Goal: Information Seeking & Learning: Check status

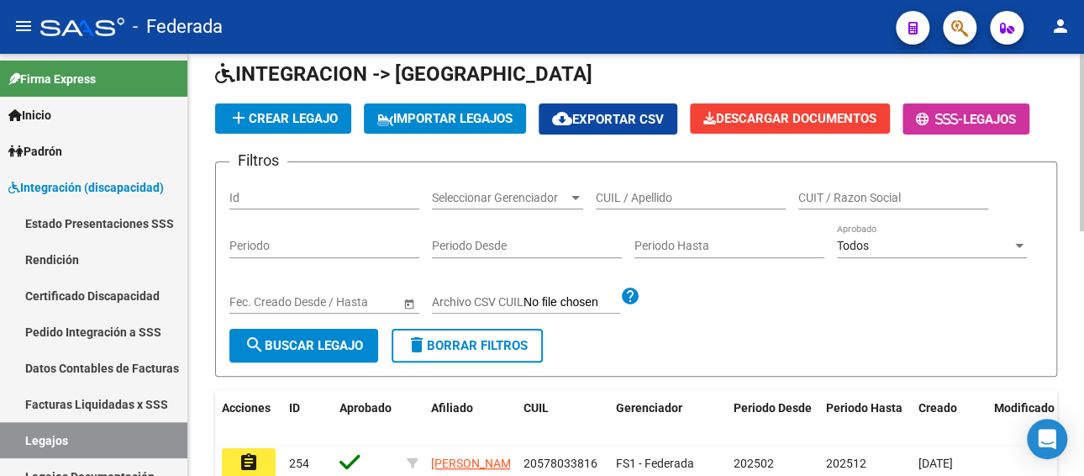
scroll to position [75, 0]
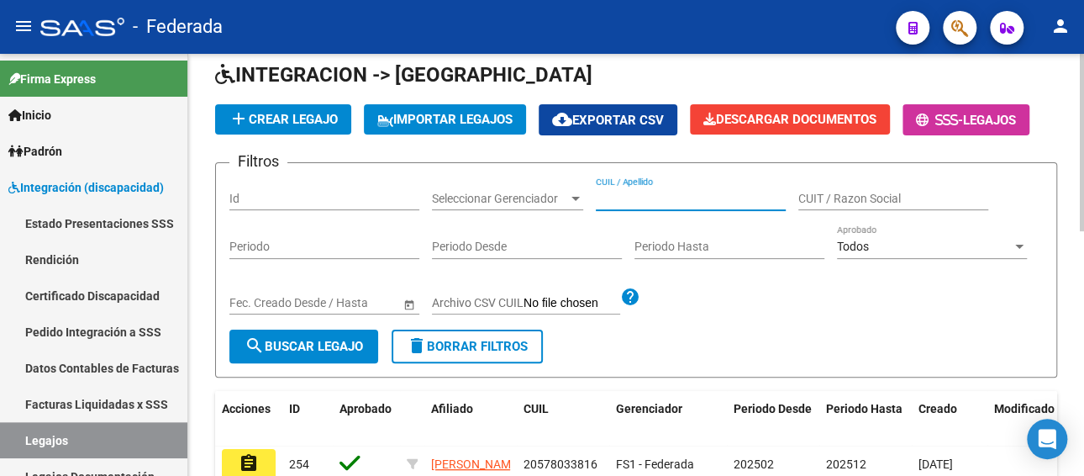
click at [661, 194] on input "CUIL / Apellido" at bounding box center [691, 199] width 190 height 14
paste input "[PERSON_NAME]"
type input "ARTAL JUAN"
click at [344, 341] on span "search Buscar Legajo" at bounding box center [304, 346] width 118 height 15
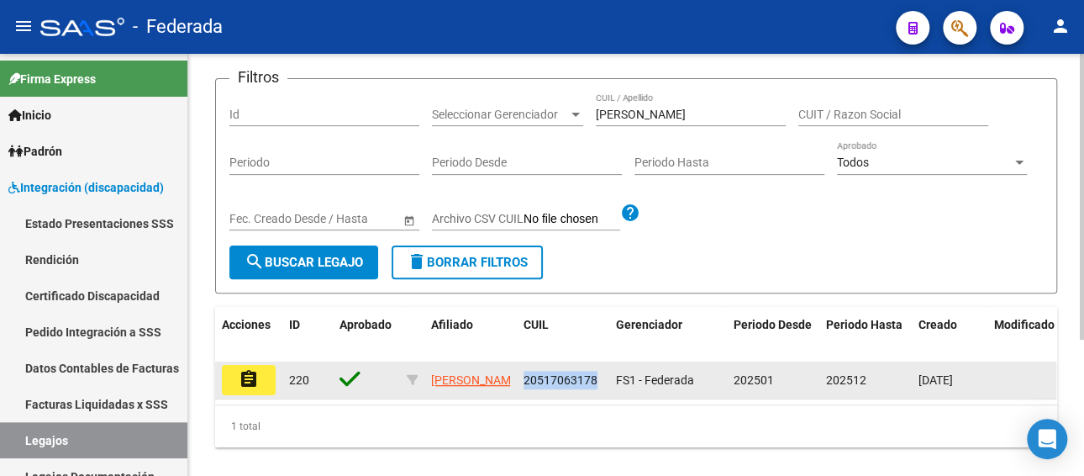
drag, startPoint x: 597, startPoint y: 381, endPoint x: 524, endPoint y: 391, distance: 73.8
click at [524, 391] on datatable-body-cell "20517063178" at bounding box center [563, 379] width 92 height 37
copy span "20517063178"
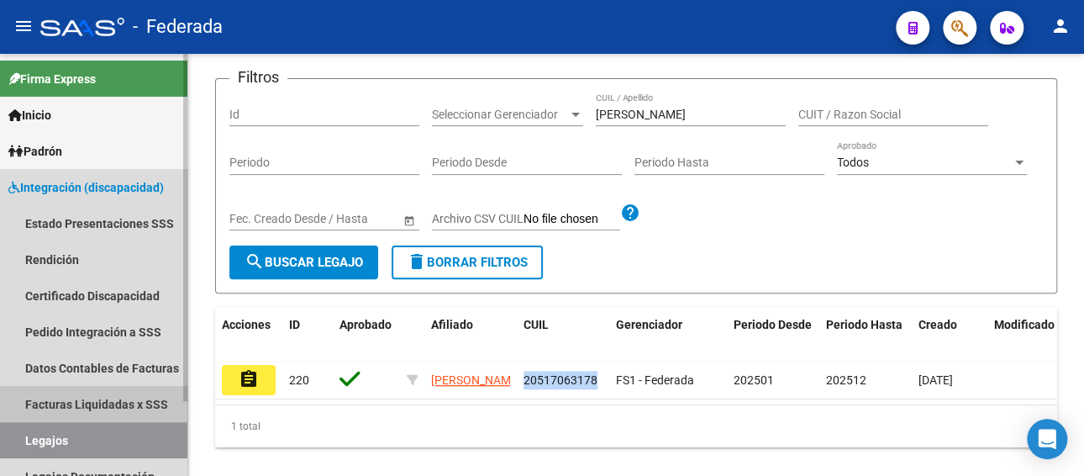
click at [118, 398] on link "Facturas Liquidadas x SSS" at bounding box center [93, 404] width 187 height 36
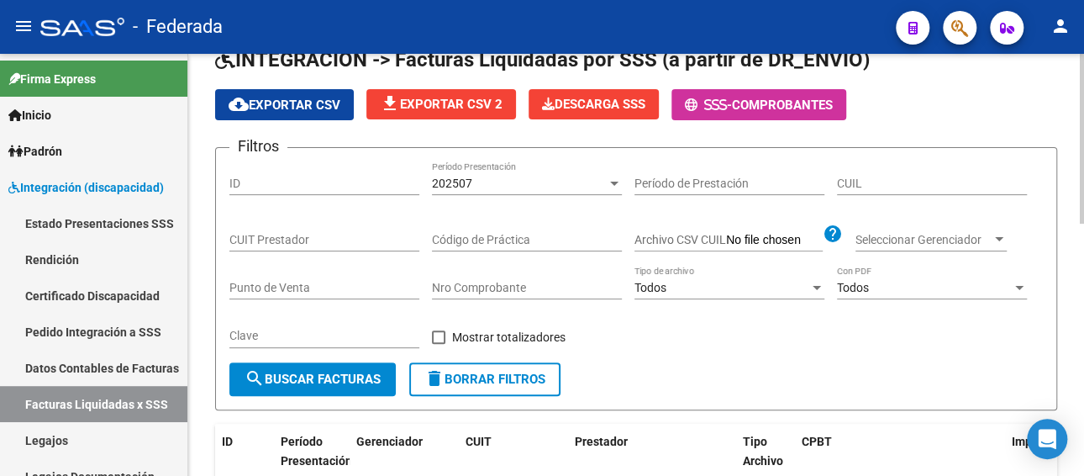
scroll to position [75, 0]
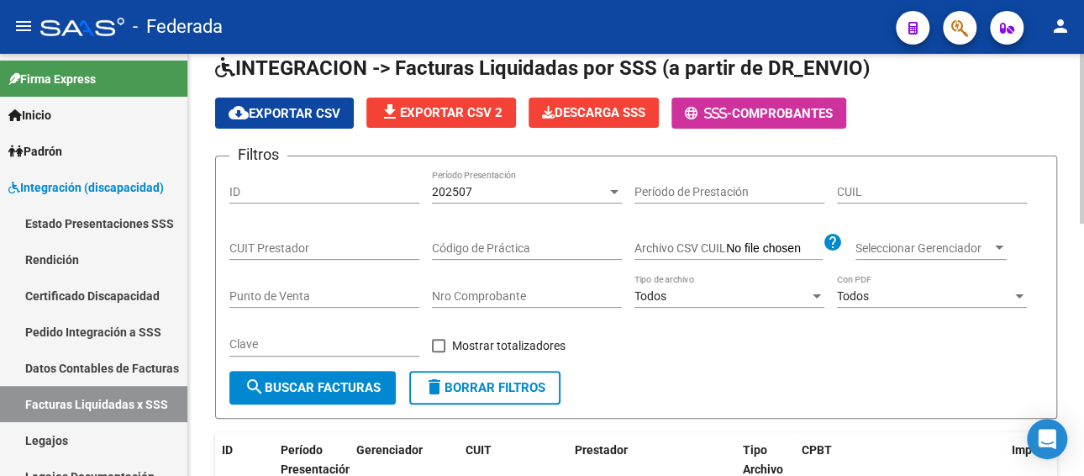
click at [529, 191] on div "202507" at bounding box center [519, 192] width 175 height 14
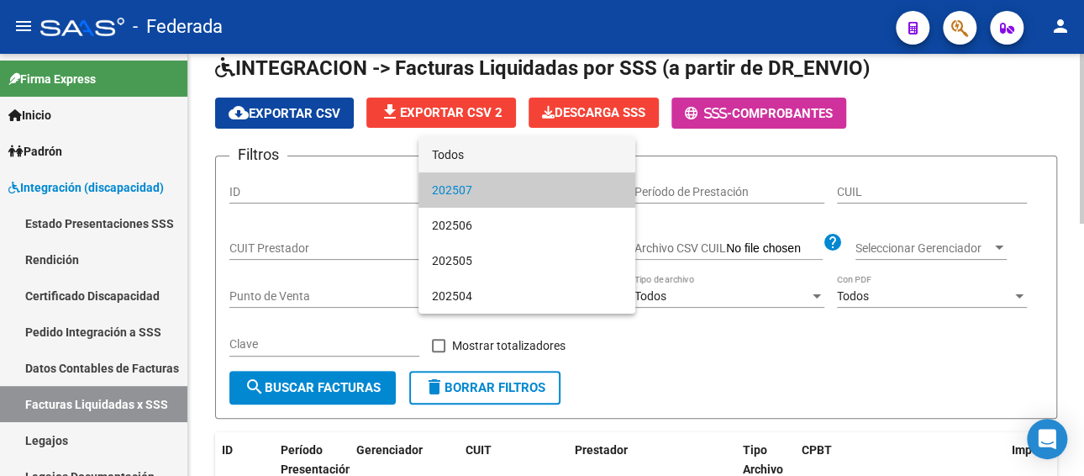
drag, startPoint x: 507, startPoint y: 161, endPoint x: 532, endPoint y: 166, distance: 25.9
click at [508, 161] on span "Todos" at bounding box center [527, 154] width 190 height 35
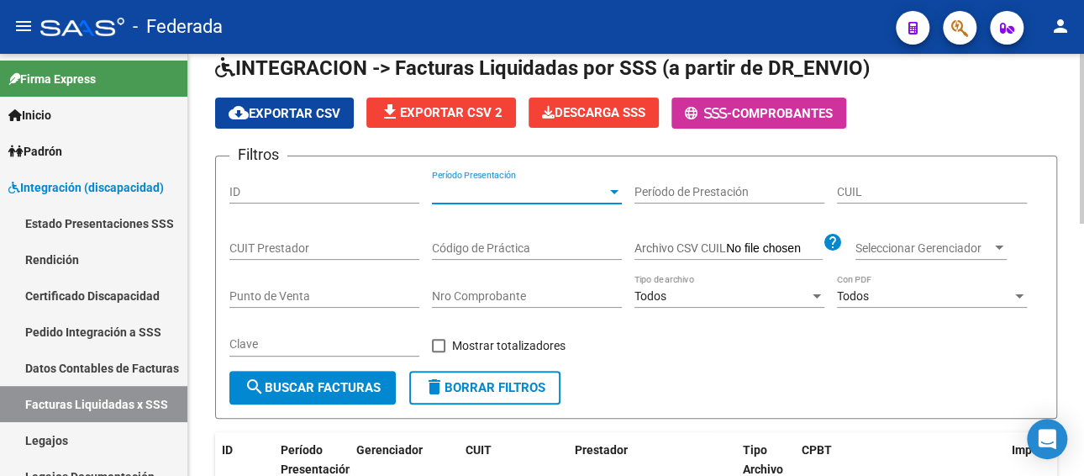
click at [868, 192] on input "CUIL" at bounding box center [932, 192] width 190 height 14
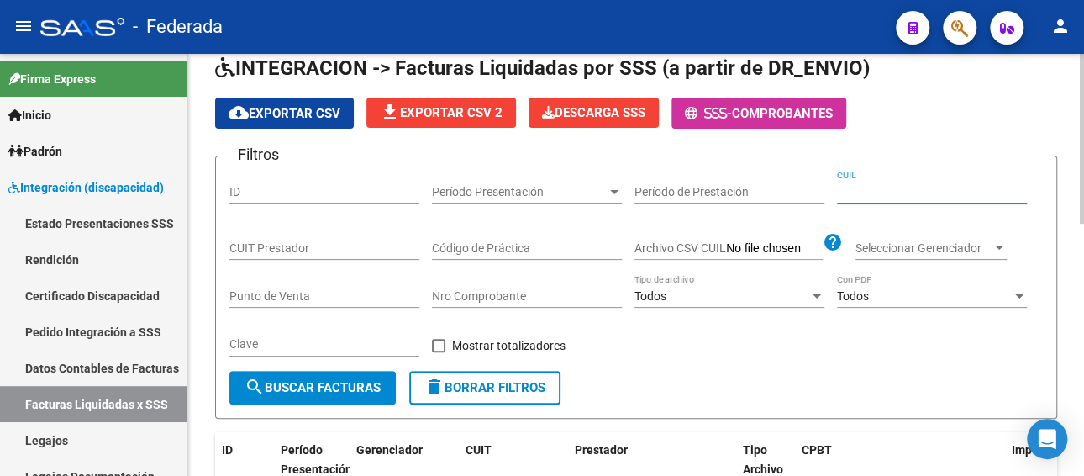
paste input "20-51706317-8"
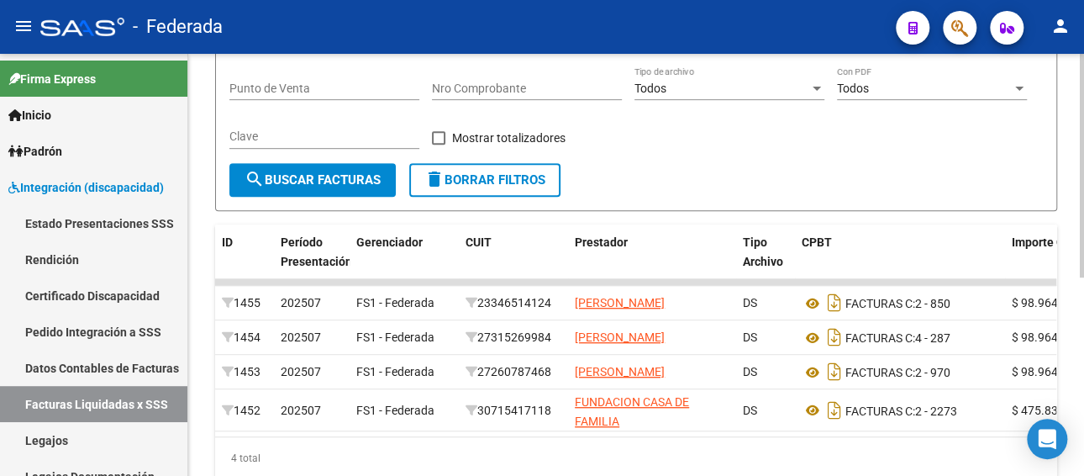
scroll to position [327, 0]
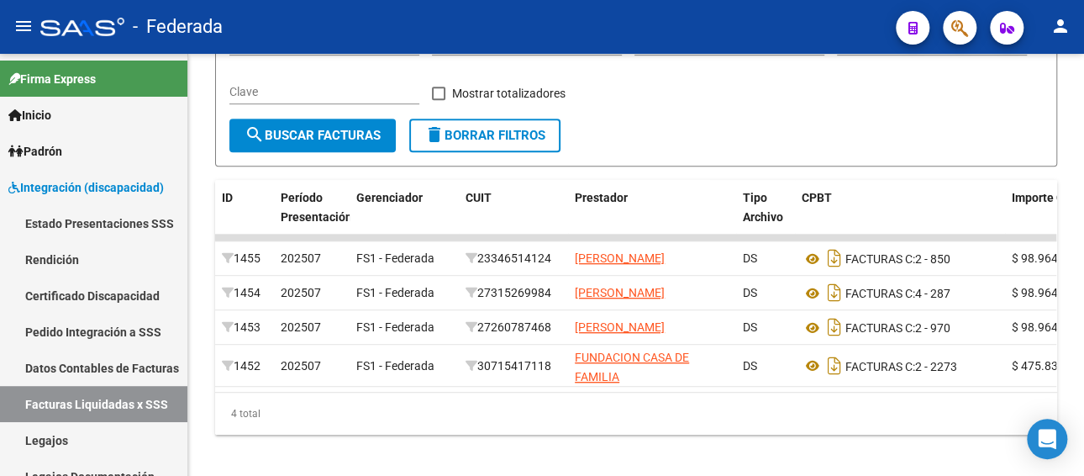
type input "20-51706317-8"
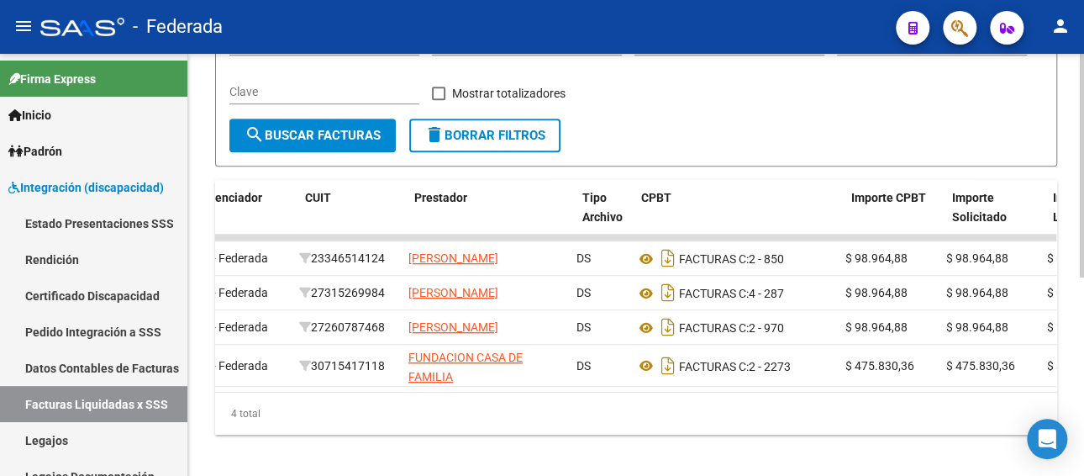
scroll to position [0, 0]
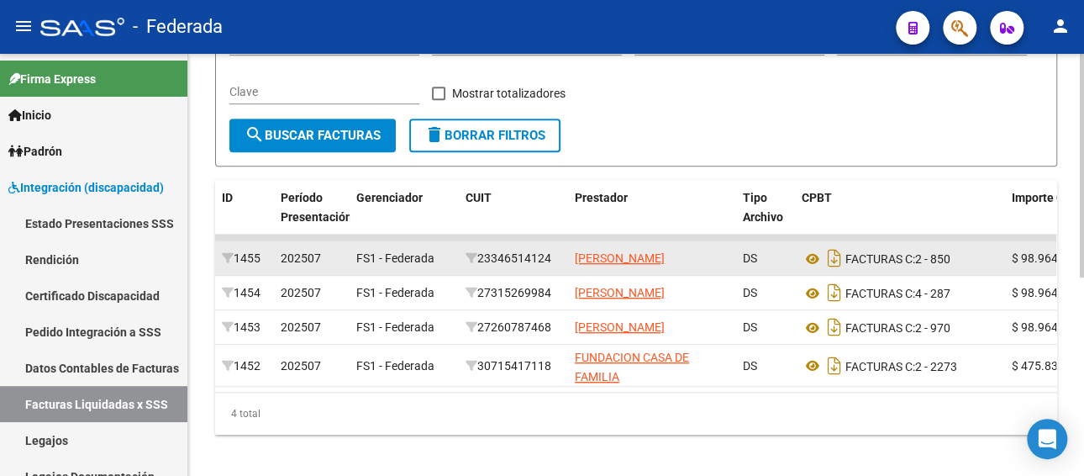
drag, startPoint x: 556, startPoint y: 261, endPoint x: 482, endPoint y: 260, distance: 74.0
click at [482, 260] on div "23346514124" at bounding box center [514, 258] width 96 height 19
copy div "23346514124"
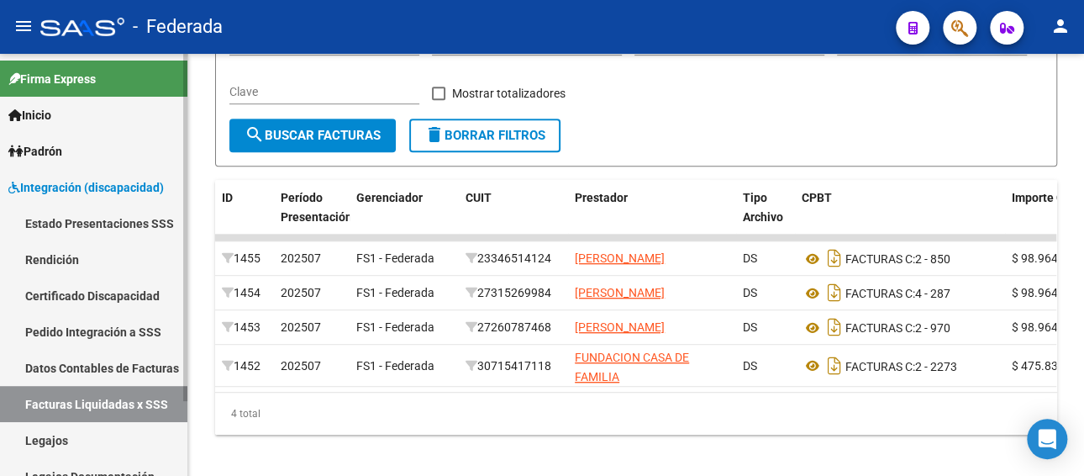
click at [103, 334] on link "Pedido Integración a SSS" at bounding box center [93, 331] width 187 height 36
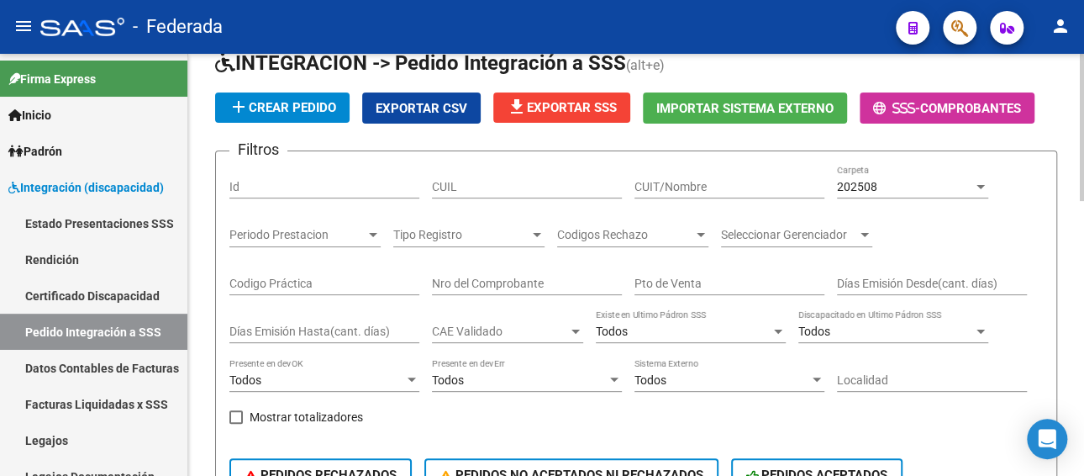
scroll to position [75, 0]
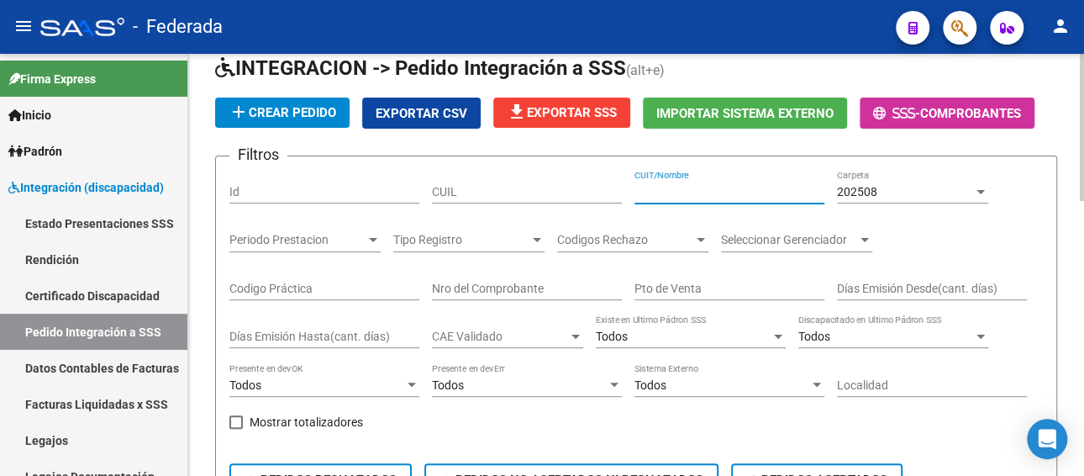
click at [697, 193] on input "CUIT/Nombre" at bounding box center [729, 192] width 190 height 14
paste input "23346514124"
type input "23346514124"
click at [832, 192] on div "Filtros Id CUIL 23346514124 CUIT/Nombre 202508 Carpeta Periodo Prestacion Perio…" at bounding box center [635, 342] width 813 height 345
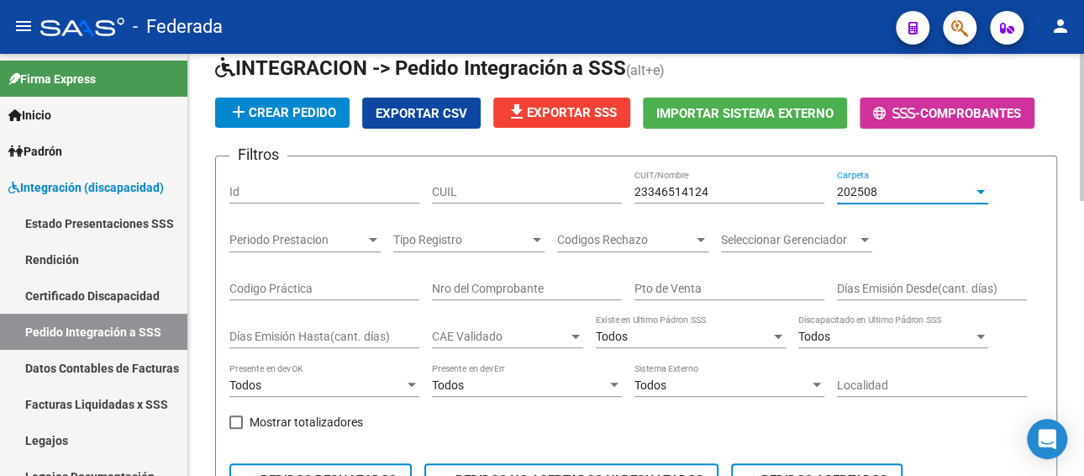
click at [848, 193] on span "202508" at bounding box center [857, 191] width 40 height 13
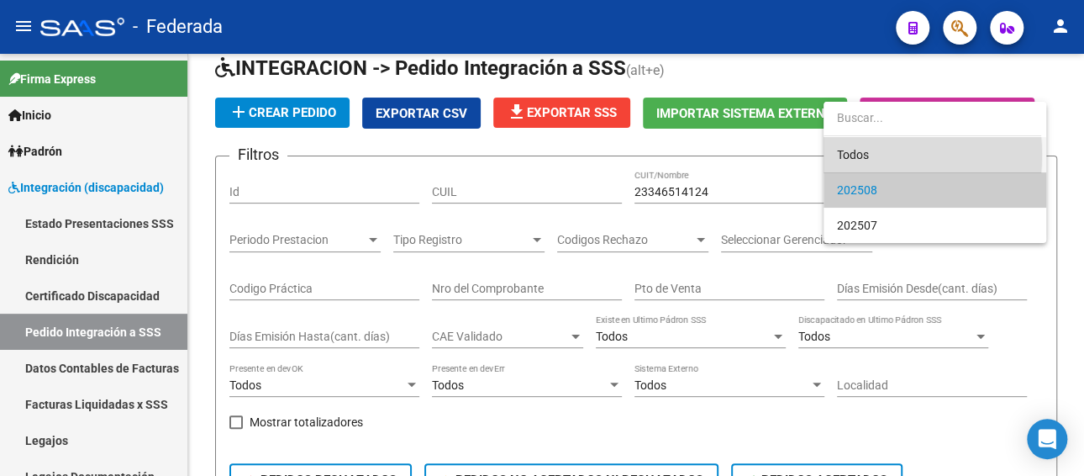
click at [848, 155] on span "Todos" at bounding box center [935, 154] width 196 height 35
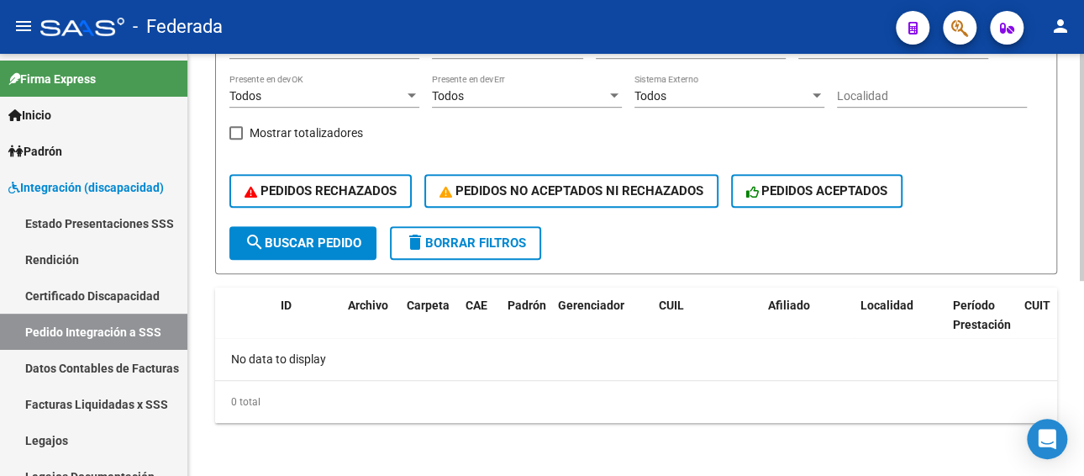
click at [321, 240] on span "search Buscar Pedido" at bounding box center [303, 242] width 117 height 15
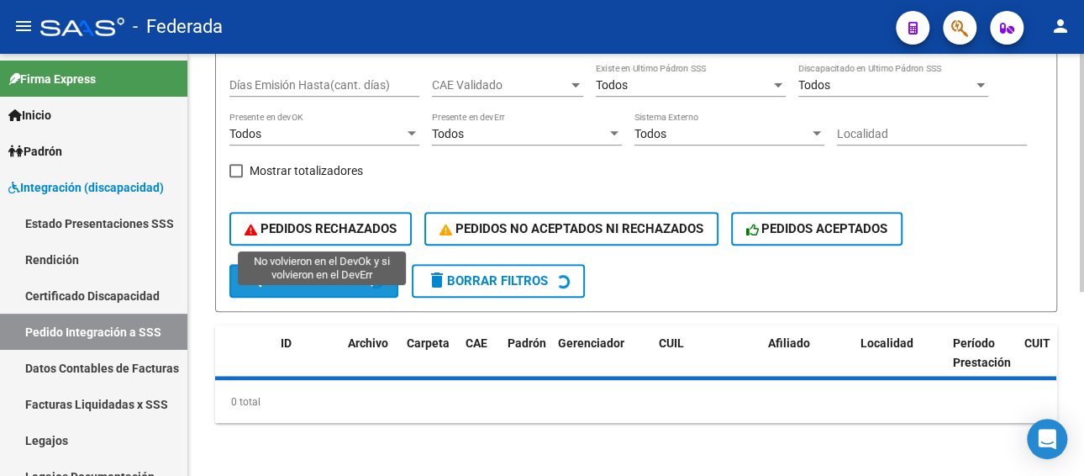
scroll to position [364, 0]
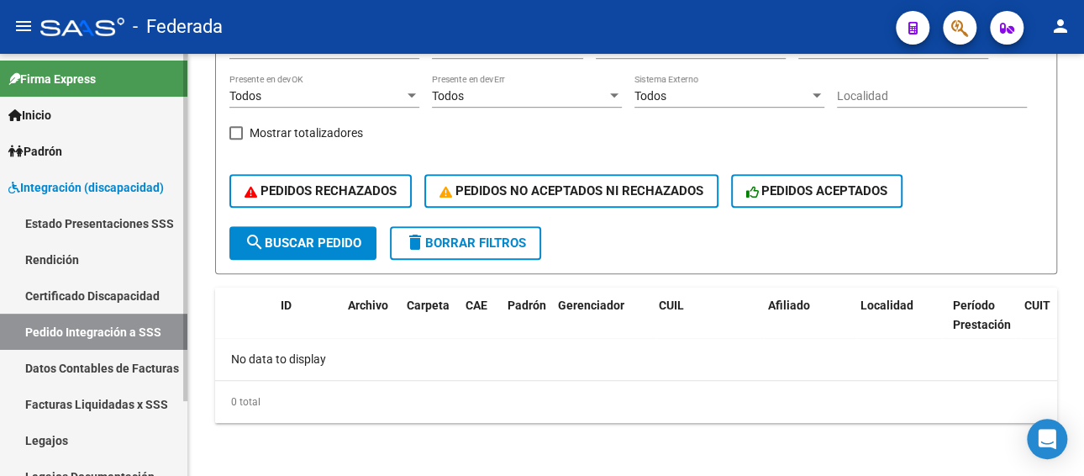
click at [50, 431] on link "Legajos" at bounding box center [93, 440] width 187 height 36
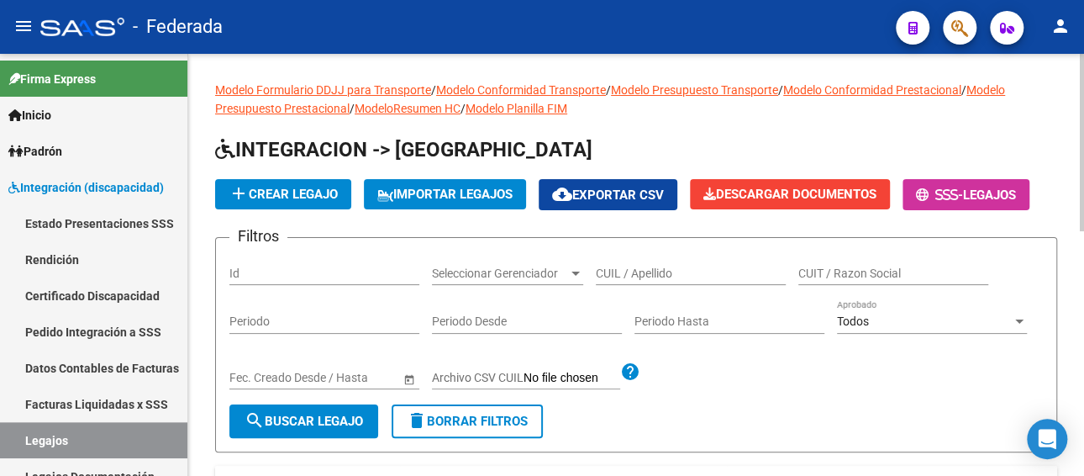
click at [626, 272] on input "CUIL / Apellido" at bounding box center [691, 273] width 190 height 14
paste input "DI CARLO ALEXIS"
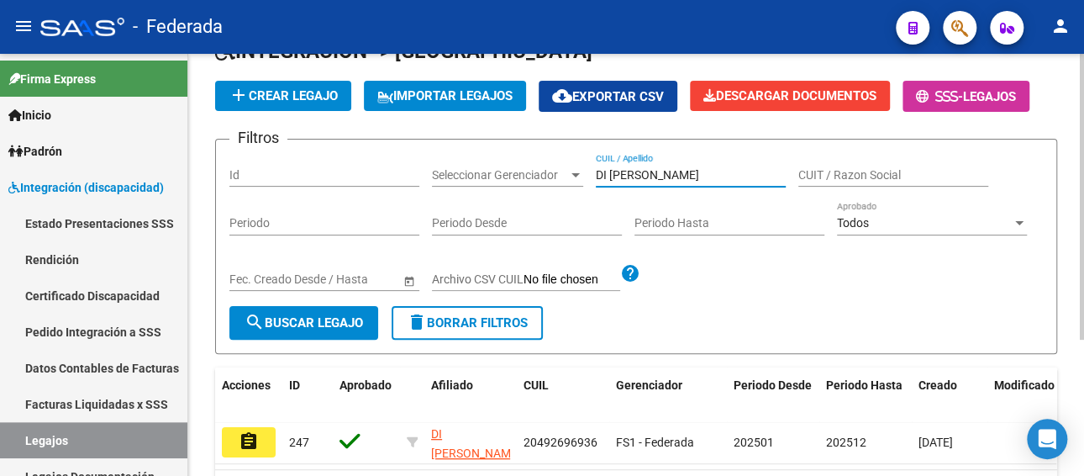
scroll to position [168, 0]
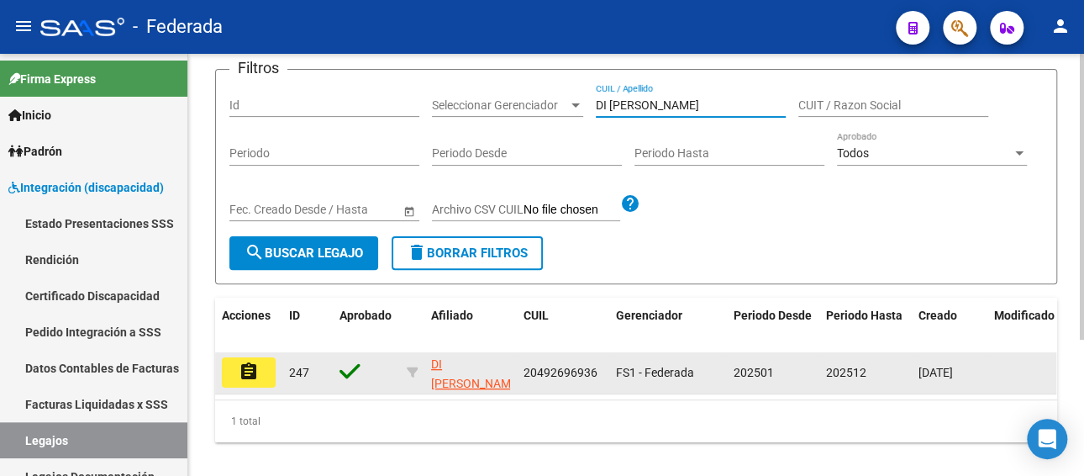
type input "DI CARLO ALEXIS"
drag, startPoint x: 588, startPoint y: 367, endPoint x: 518, endPoint y: 368, distance: 70.6
click at [518, 368] on datatable-body-cell "20492696936" at bounding box center [563, 372] width 92 height 41
copy span "20492696936"
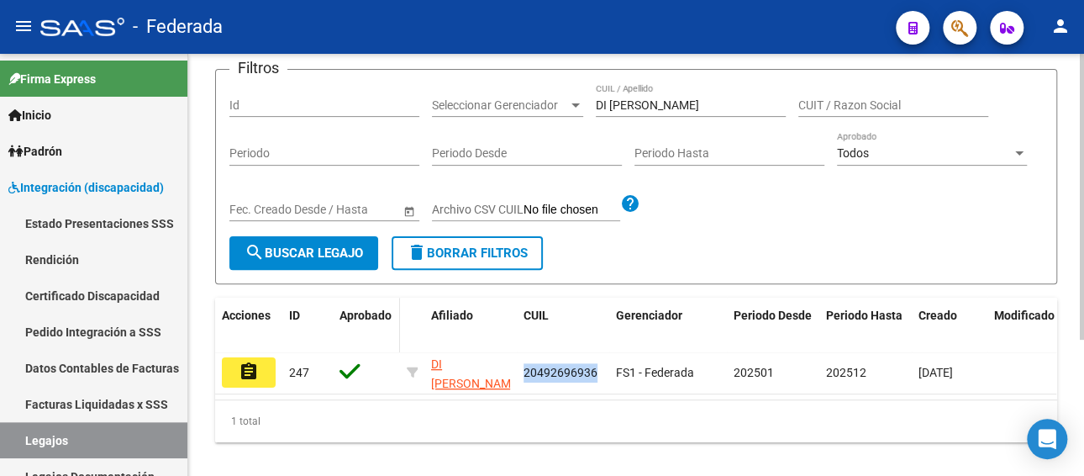
scroll to position [0, 0]
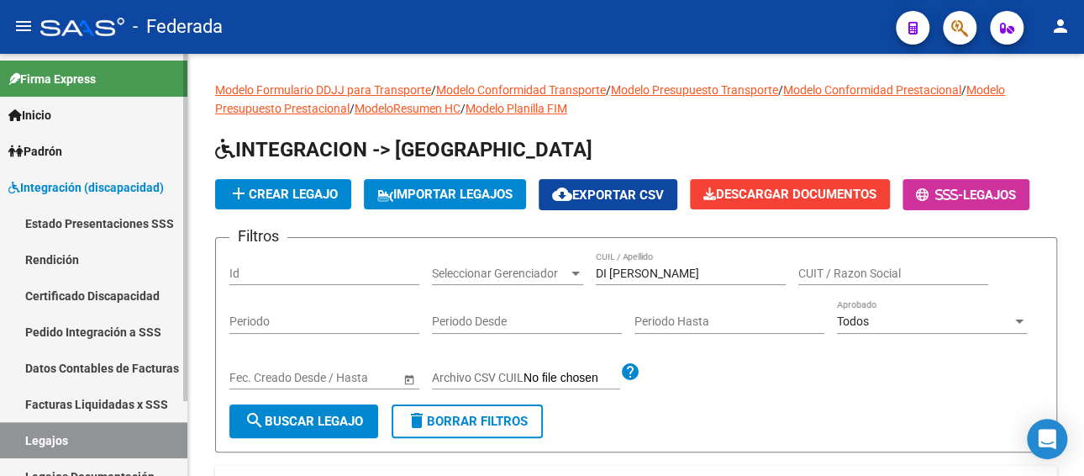
click at [123, 395] on link "Facturas Liquidadas x SSS" at bounding box center [93, 404] width 187 height 36
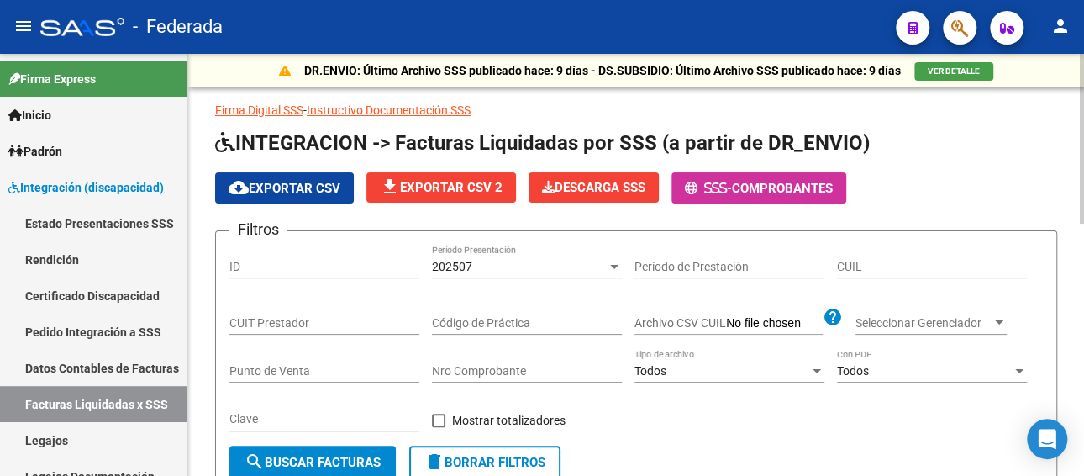
click at [502, 271] on div "202507 Período Presentación" at bounding box center [527, 262] width 190 height 34
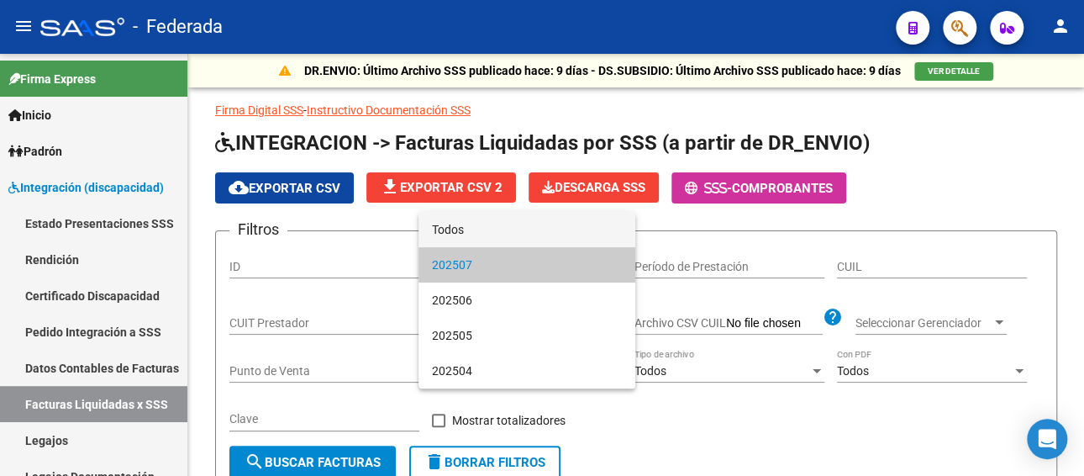
click at [497, 233] on span "Todos" at bounding box center [527, 229] width 190 height 35
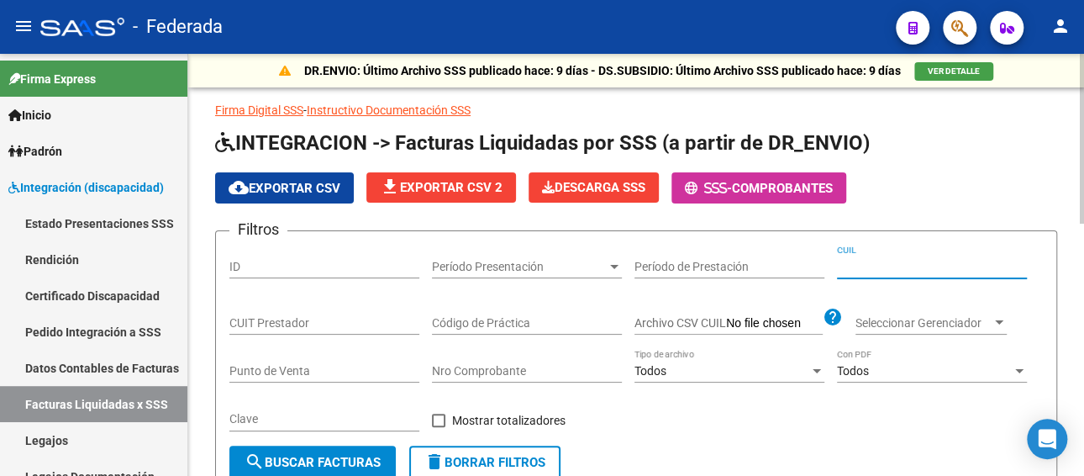
click at [858, 263] on input "CUIL" at bounding box center [932, 267] width 190 height 14
paste input "20-49269693-6"
type input "20-49269693-6"
click at [314, 456] on span "search Buscar Facturas" at bounding box center [313, 462] width 136 height 15
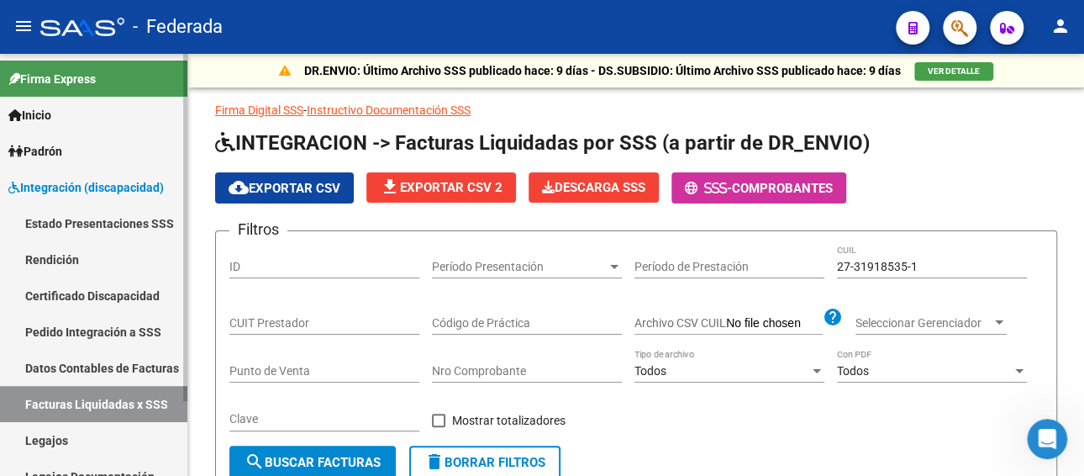
scroll to position [0, 11]
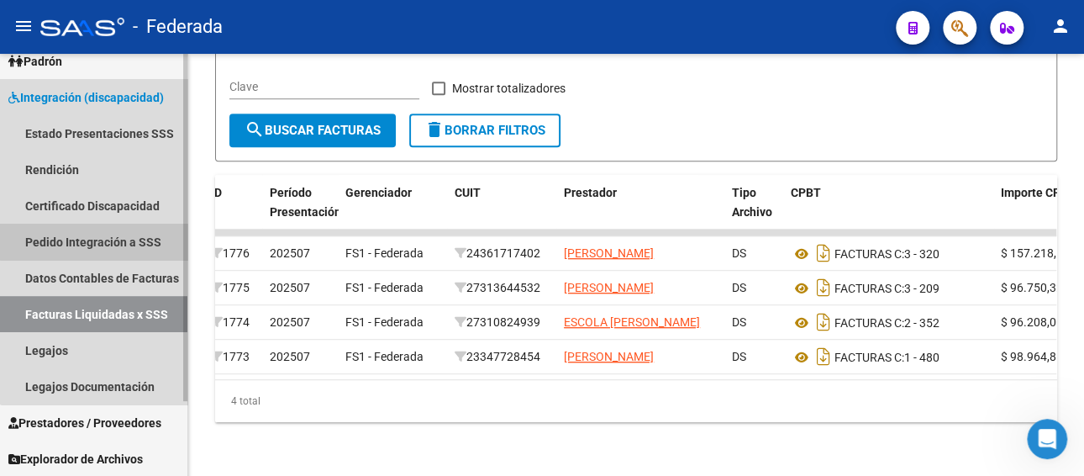
click at [97, 234] on link "Pedido Integración a SSS" at bounding box center [93, 242] width 187 height 36
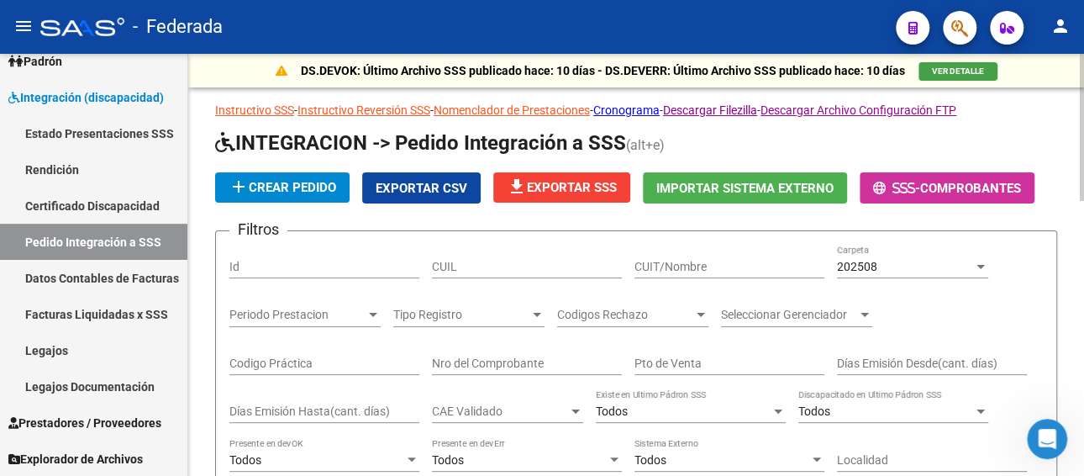
click at [514, 256] on div "CUIL" at bounding box center [527, 262] width 190 height 34
paste input "20517063178"
type input "20517063178"
click at [867, 266] on span "202508" at bounding box center [857, 266] width 40 height 13
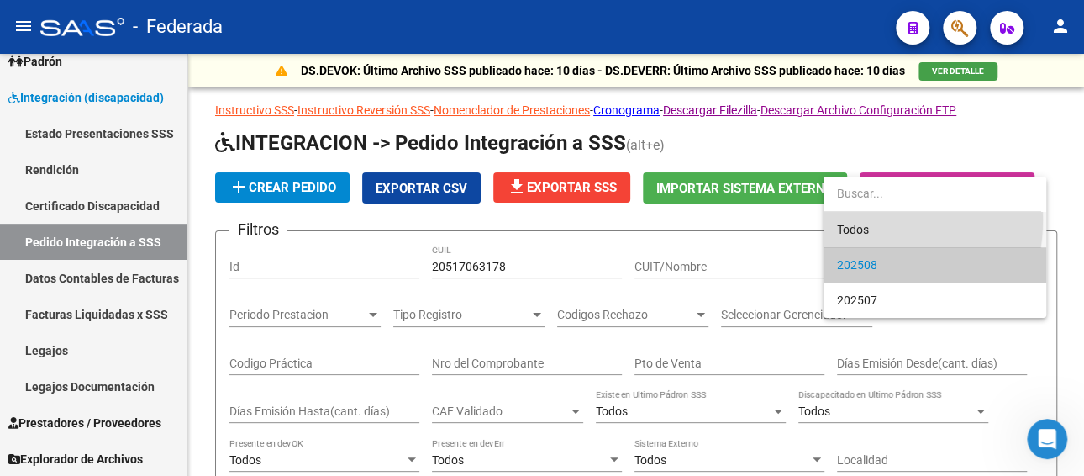
click at [851, 219] on span "Todos" at bounding box center [935, 229] width 196 height 35
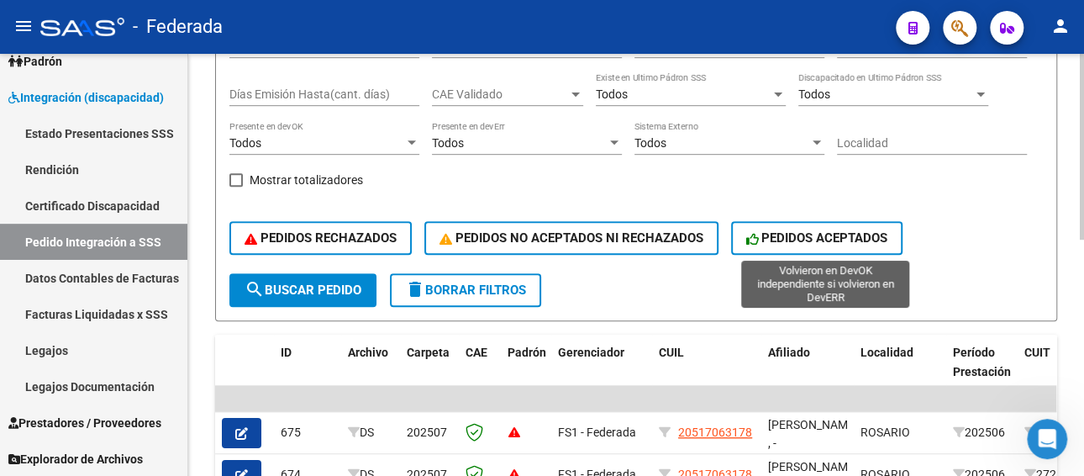
scroll to position [336, 0]
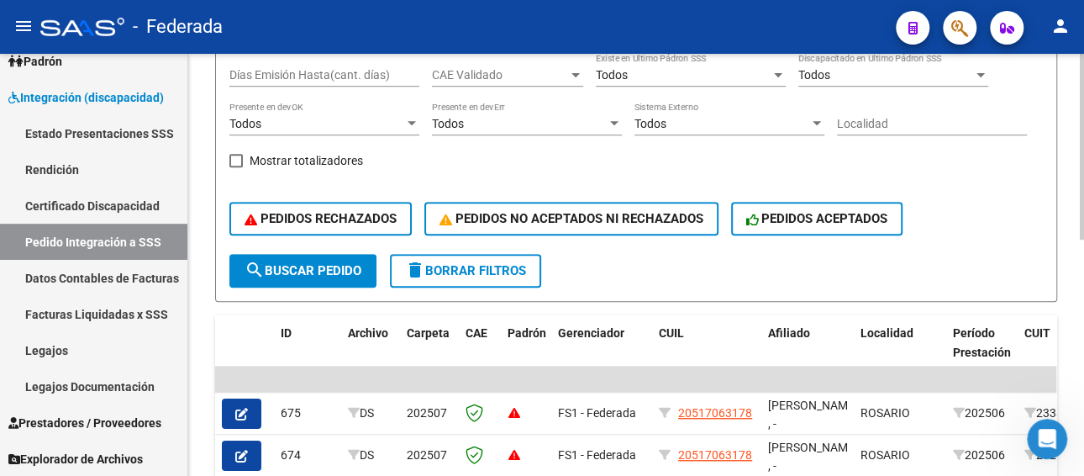
click at [300, 266] on span "search Buscar Pedido" at bounding box center [303, 270] width 117 height 15
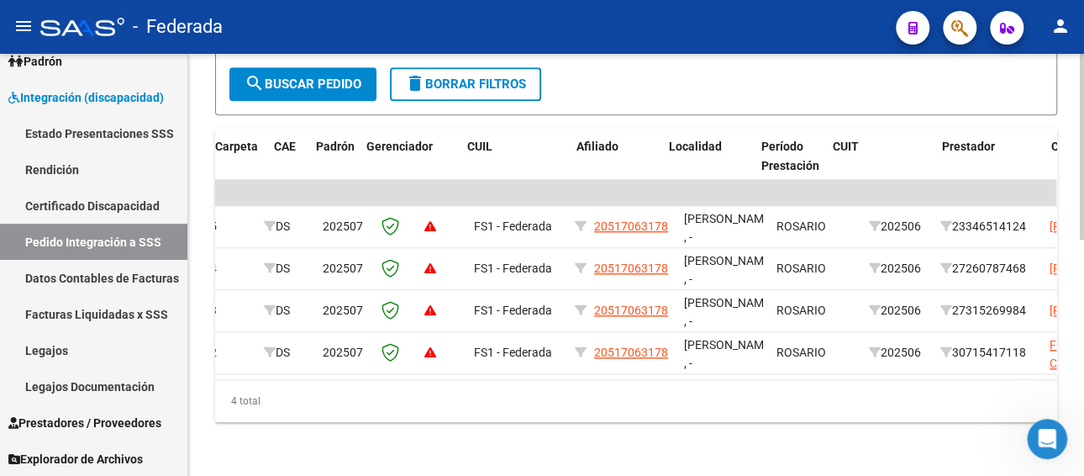
scroll to position [0, 192]
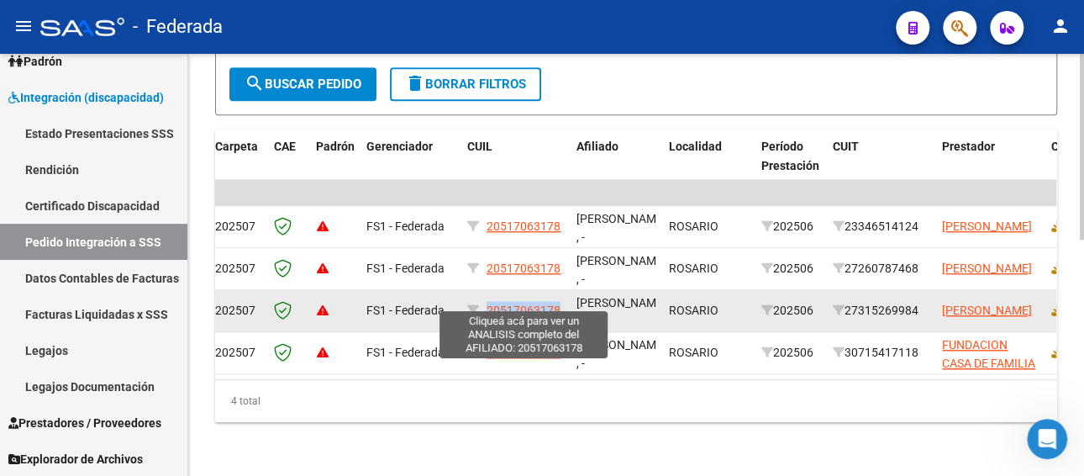
drag, startPoint x: 560, startPoint y: 294, endPoint x: 487, endPoint y: 290, distance: 72.4
click at [487, 301] on div "20517063178" at bounding box center [515, 310] width 96 height 19
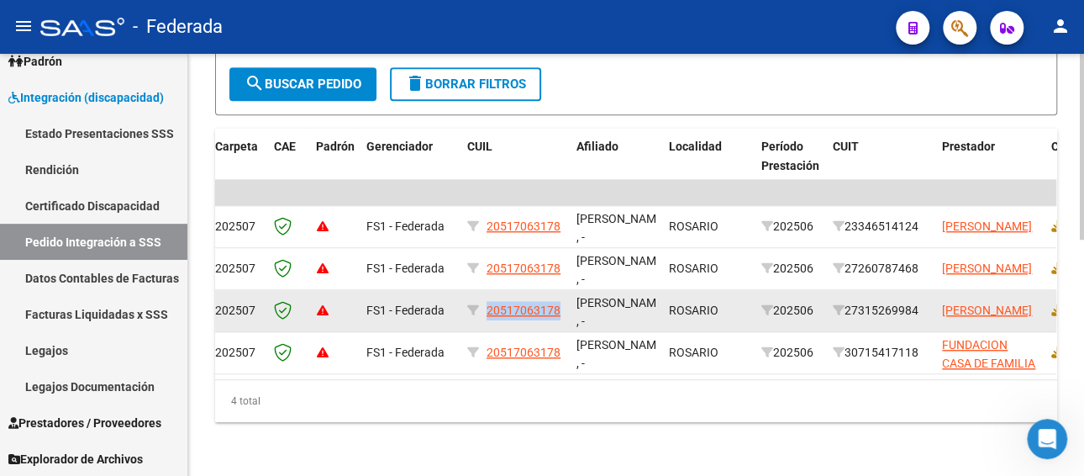
copy span "20517063178"
